Goal: Transaction & Acquisition: Purchase product/service

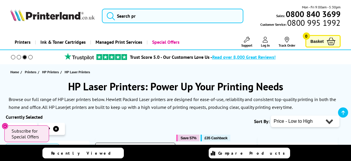
scroll to position [122, 0]
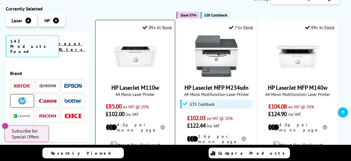
click at [134, 86] on link "HP LaserJet M110w" at bounding box center [135, 88] width 48 height 8
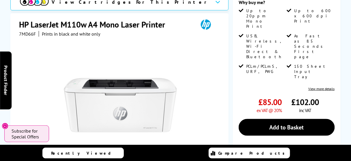
scroll to position [4, 0]
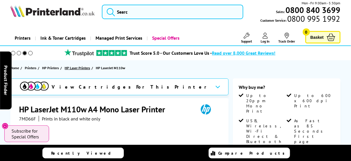
click at [75, 65] on span "HP Laser Printers" at bounding box center [77, 68] width 25 height 6
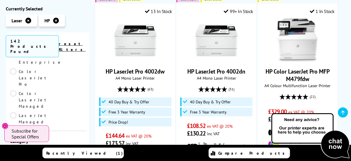
scroll to position [154, 0]
click at [51, 160] on link "Multifunction" at bounding box center [41, 164] width 63 height 6
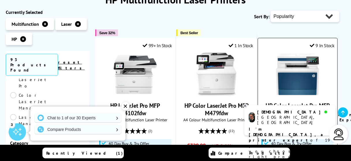
scroll to position [85, 0]
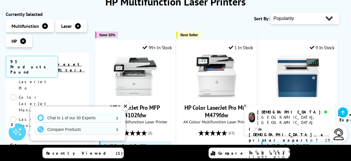
click at [316, 17] on select "Popularity Rating Price - Low to High Price - High to Low Running Costs - Low t…" at bounding box center [305, 19] width 69 height 12
select select "Price Ascending"
click at [271, 13] on select "Popularity Rating Price - Low to High Price - High to Low Running Costs - Low t…" at bounding box center [305, 19] width 69 height 12
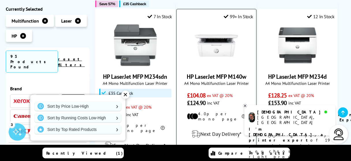
click at [217, 76] on link "HP LaserJet MFP M140w" at bounding box center [216, 77] width 59 height 8
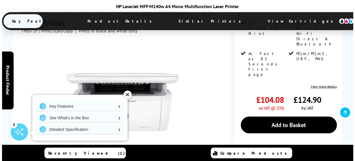
scroll to position [100, 0]
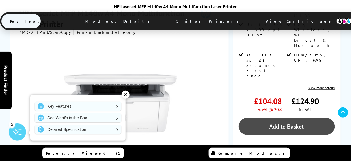
click at [281, 118] on link "Add to Basket" at bounding box center [287, 126] width 96 height 17
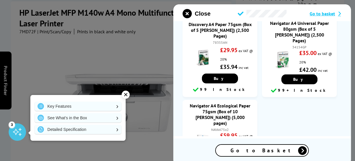
scroll to position [92, 0]
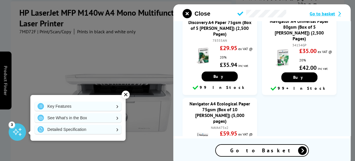
click at [260, 149] on span "Go to Basket" at bounding box center [262, 150] width 64 height 7
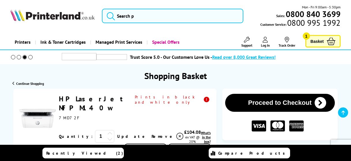
scroll to position [62, 0]
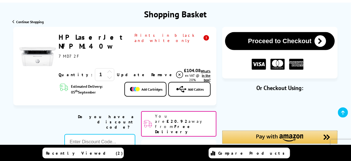
click at [184, 85] on icon at bounding box center [181, 89] width 10 height 8
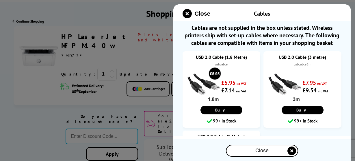
scroll to position [0, 0]
click at [224, 107] on link "Buy" at bounding box center [221, 109] width 42 height 9
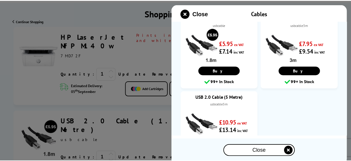
scroll to position [69, 0]
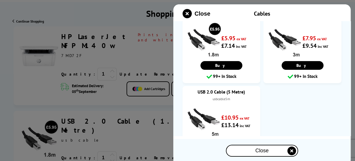
click at [263, 150] on span "Close" at bounding box center [261, 150] width 13 height 6
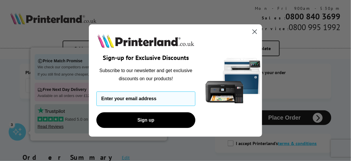
type input "**********"
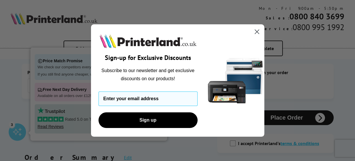
click at [256, 31] on circle "Close dialog" at bounding box center [257, 32] width 10 height 10
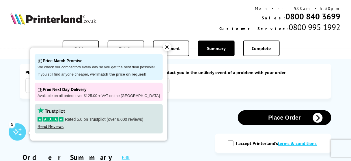
click at [163, 48] on div "✕" at bounding box center [167, 47] width 8 height 8
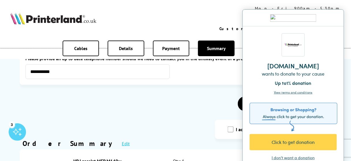
scroll to position [31, 0]
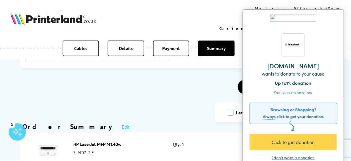
click at [291, 157] on div "I don't want a donation" at bounding box center [293, 157] width 43 height 6
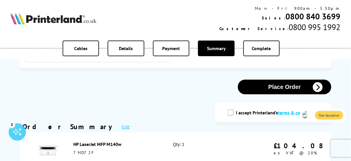
click at [233, 113] on input "I accept Printerland's terms & conditions" at bounding box center [231, 112] width 6 height 6
checkbox input "true"
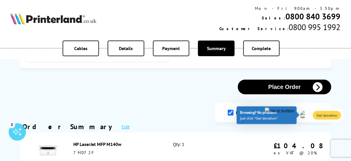
click at [268, 86] on button "Place Order" at bounding box center [285, 86] width 94 height 15
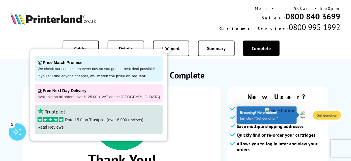
click at [163, 47] on div "✕" at bounding box center [167, 49] width 8 height 8
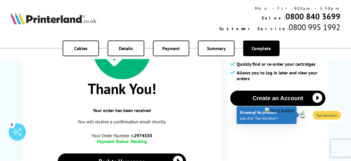
scroll to position [85, 0]
